Goal: Task Accomplishment & Management: Manage account settings

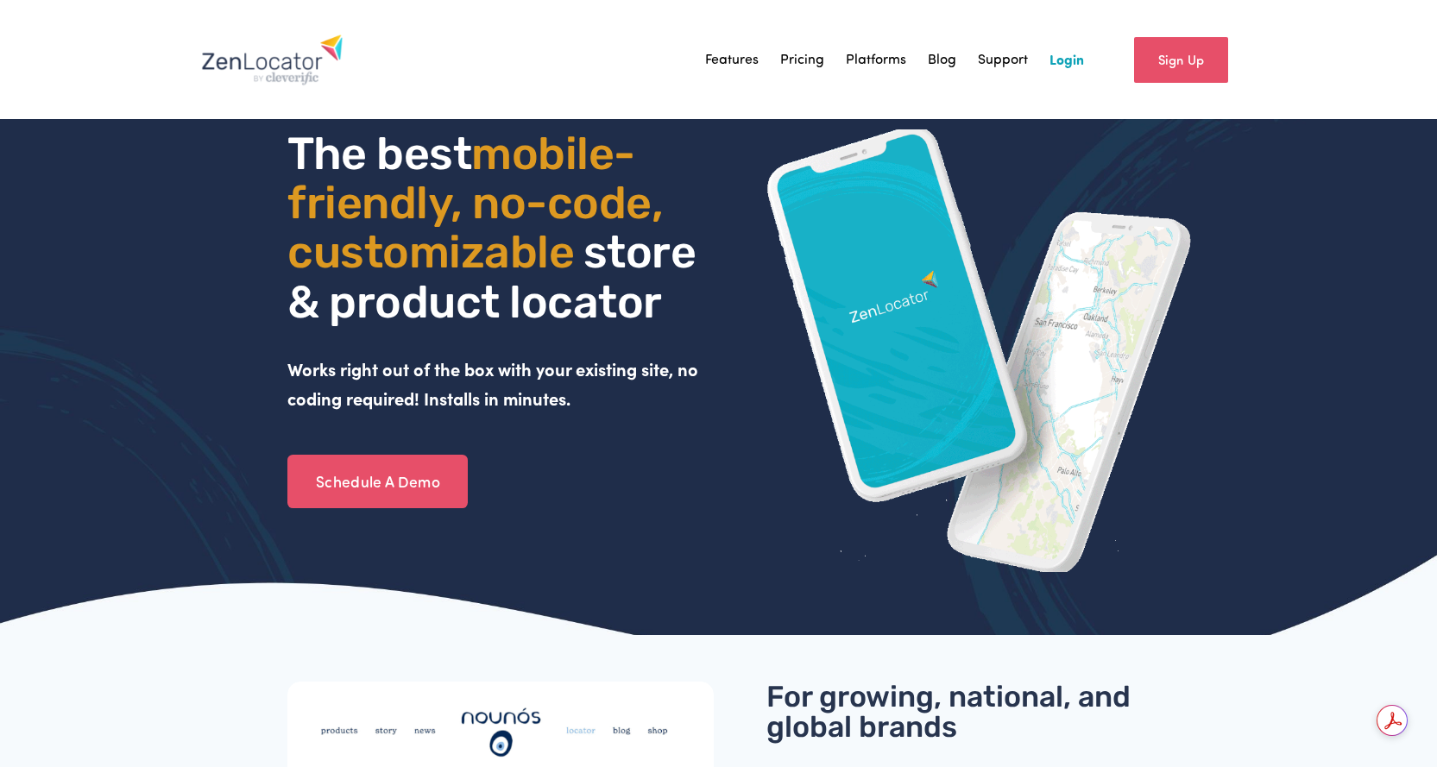
click at [1069, 62] on link "Login" at bounding box center [1067, 60] width 35 height 26
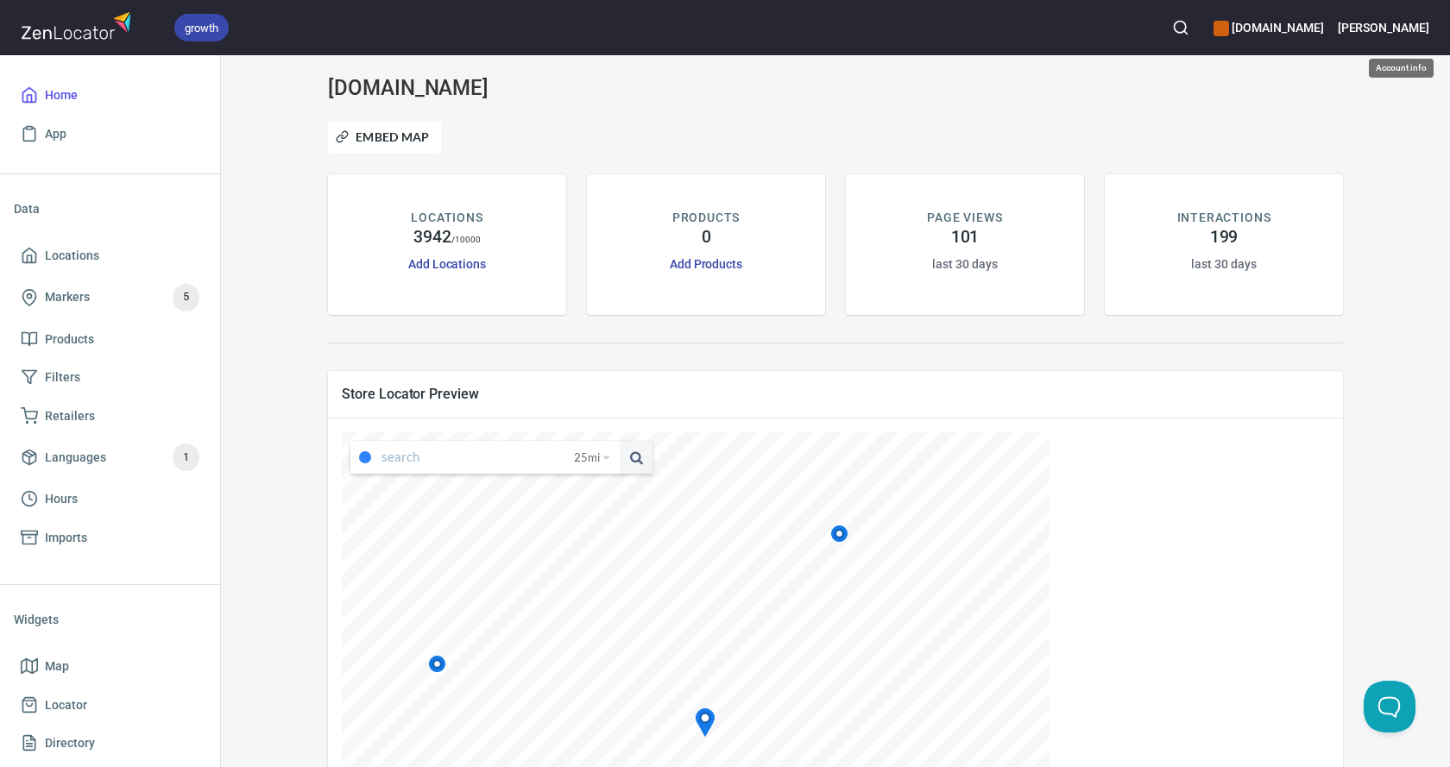
click at [1412, 23] on h6 "Jared" at bounding box center [1384, 27] width 92 height 19
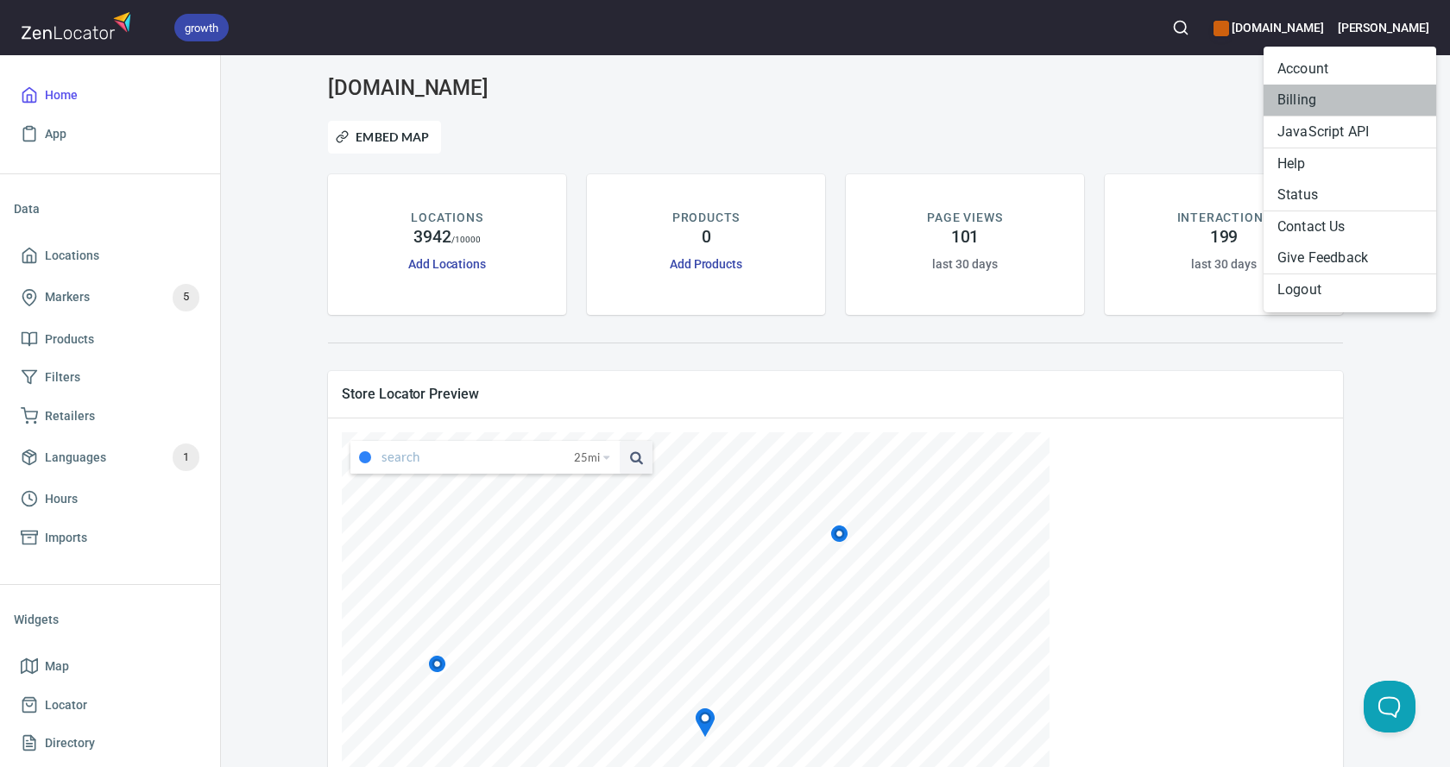
click at [1301, 104] on li "Billing" at bounding box center [1350, 100] width 173 height 31
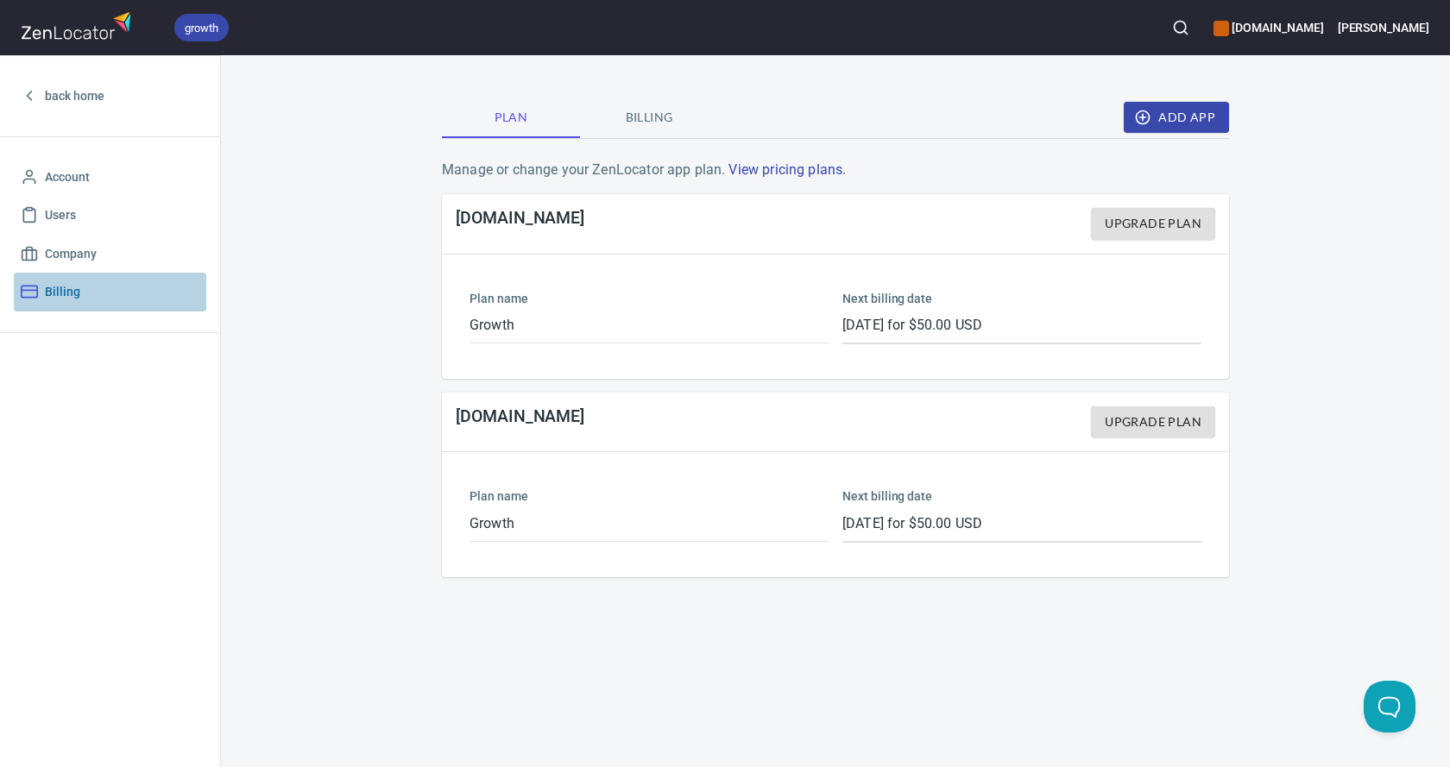
click at [55, 298] on span "Billing" at bounding box center [62, 292] width 35 height 22
click at [660, 117] on span "Billing" at bounding box center [648, 118] width 117 height 22
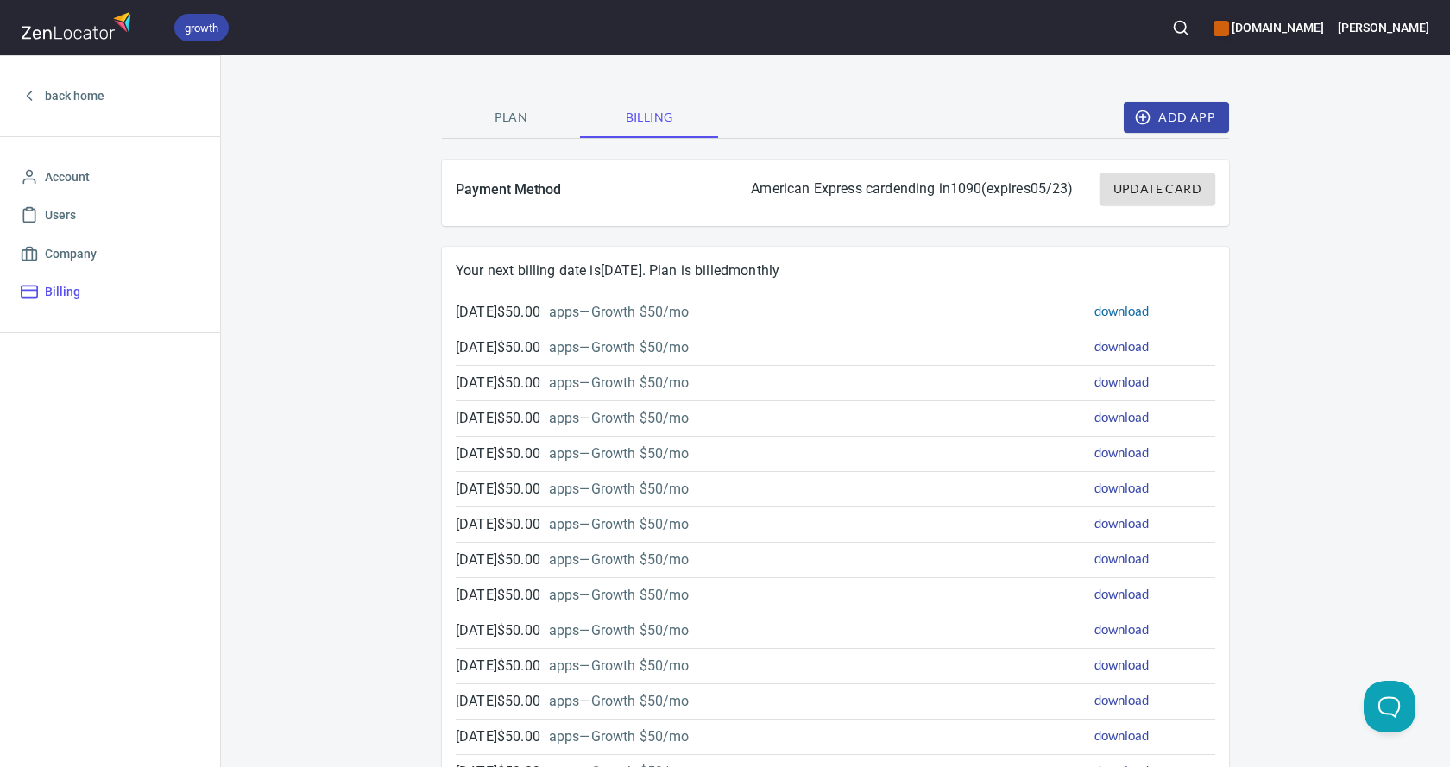
click at [1107, 311] on link "download" at bounding box center [1122, 311] width 54 height 16
